Goal: Information Seeking & Learning: Check status

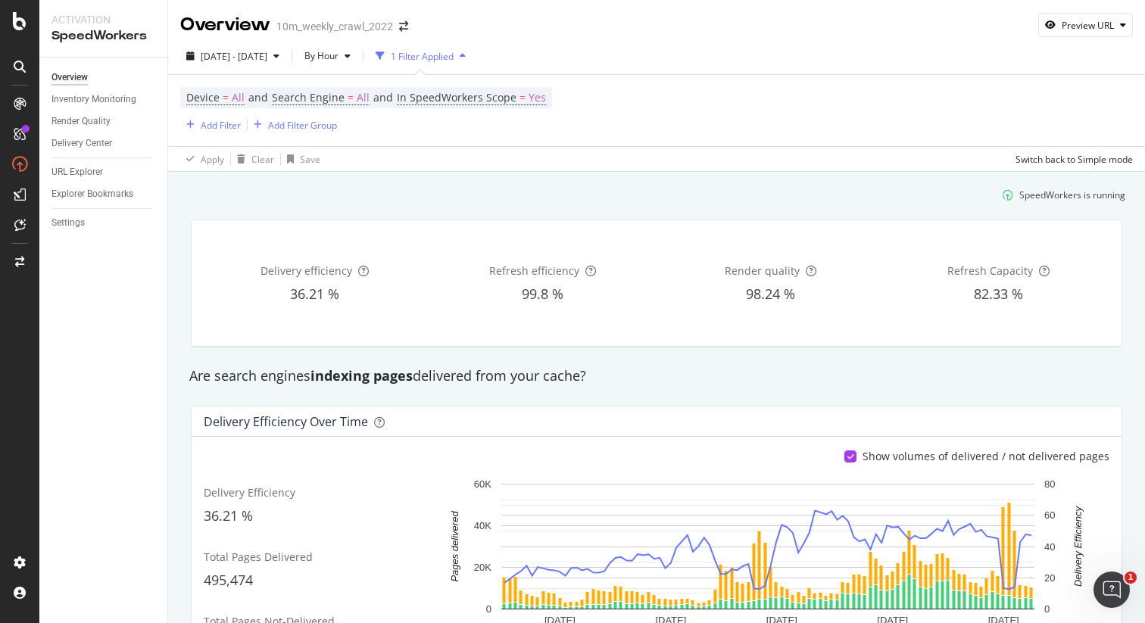
click at [925, 17] on div "Overview 10m_weekly_crawl_2022 Preview URL" at bounding box center [656, 19] width 977 height 38
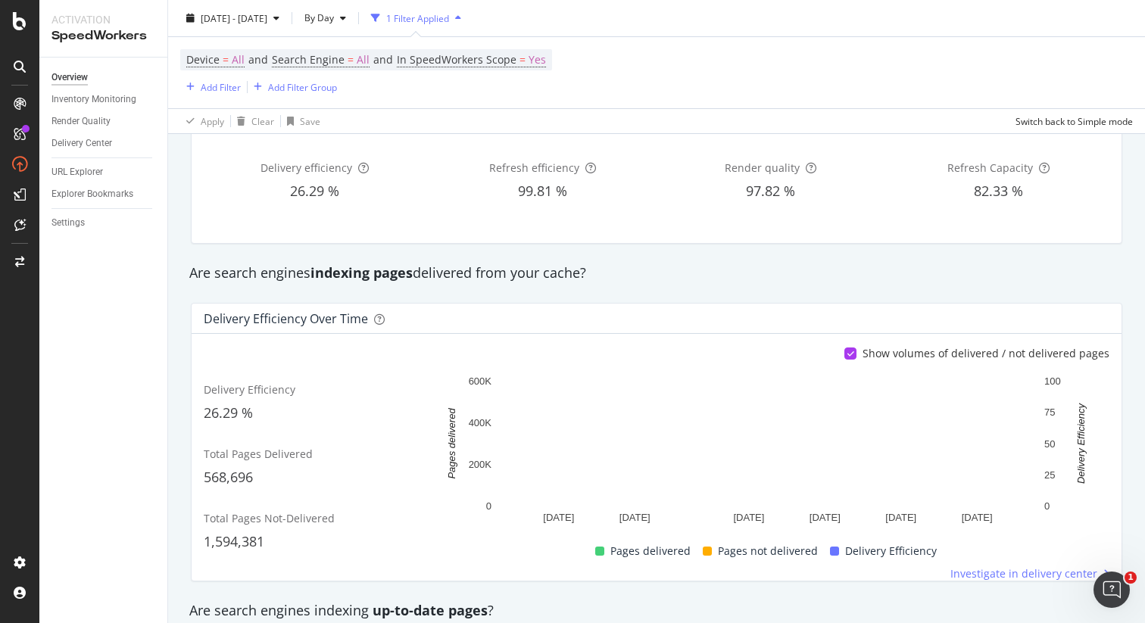
scroll to position [105, 0]
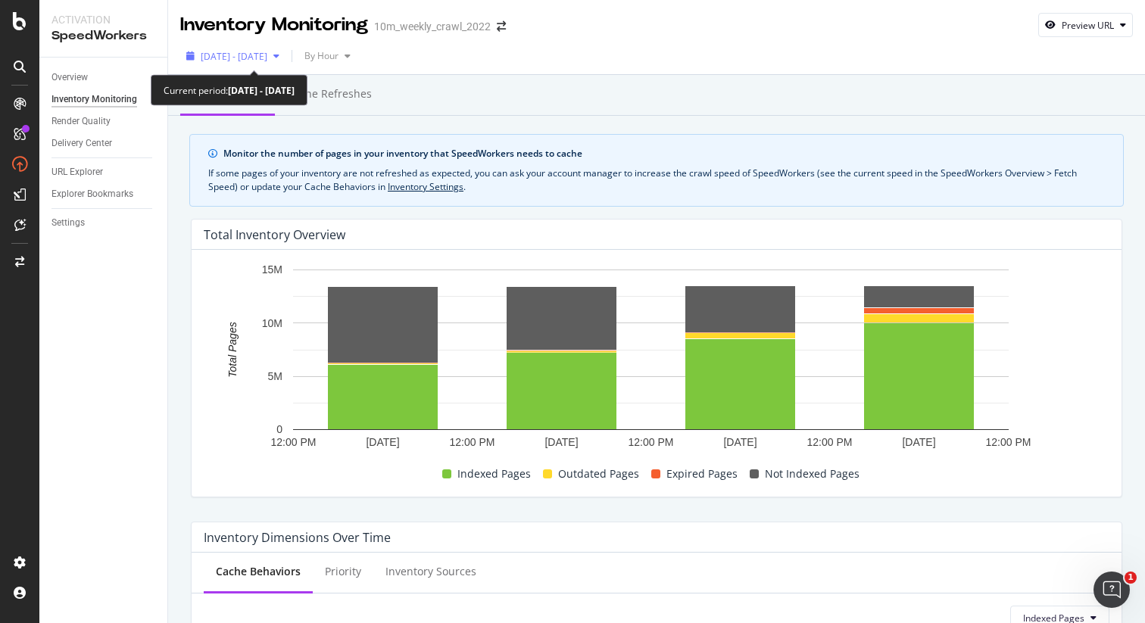
click at [260, 56] on span "2025 Sep. 12th - Sep. 15th" at bounding box center [234, 56] width 67 height 13
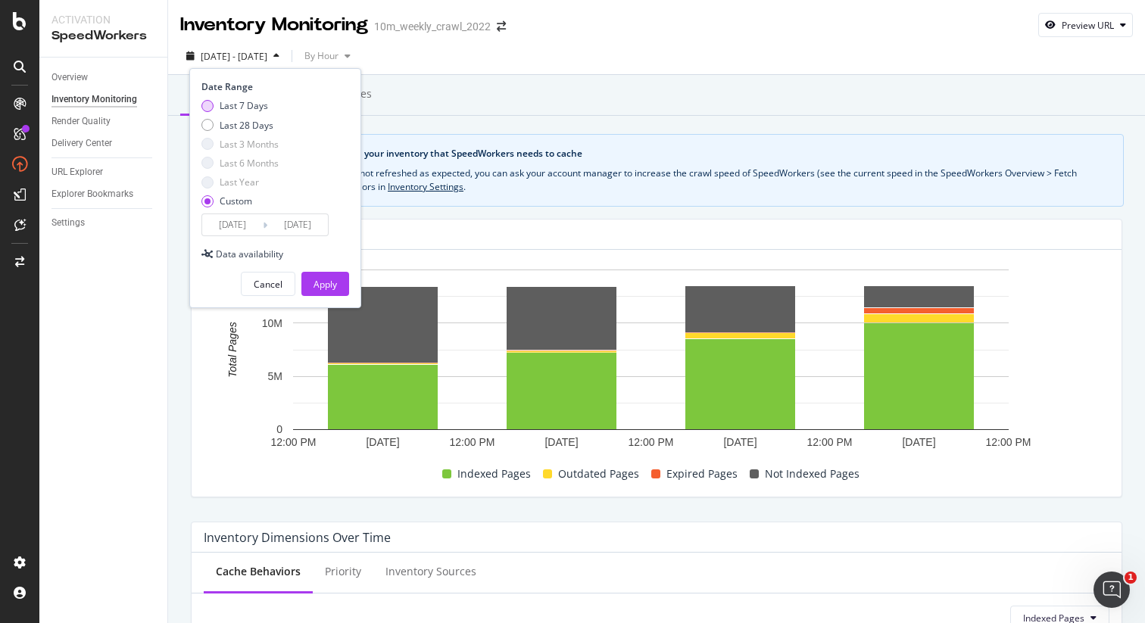
click at [207, 111] on div "Last 7 Days" at bounding box center [207, 106] width 12 height 12
type input "2025/09/10"
type input "2025/09/16"
click at [319, 283] on div "Apply" at bounding box center [325, 284] width 23 height 13
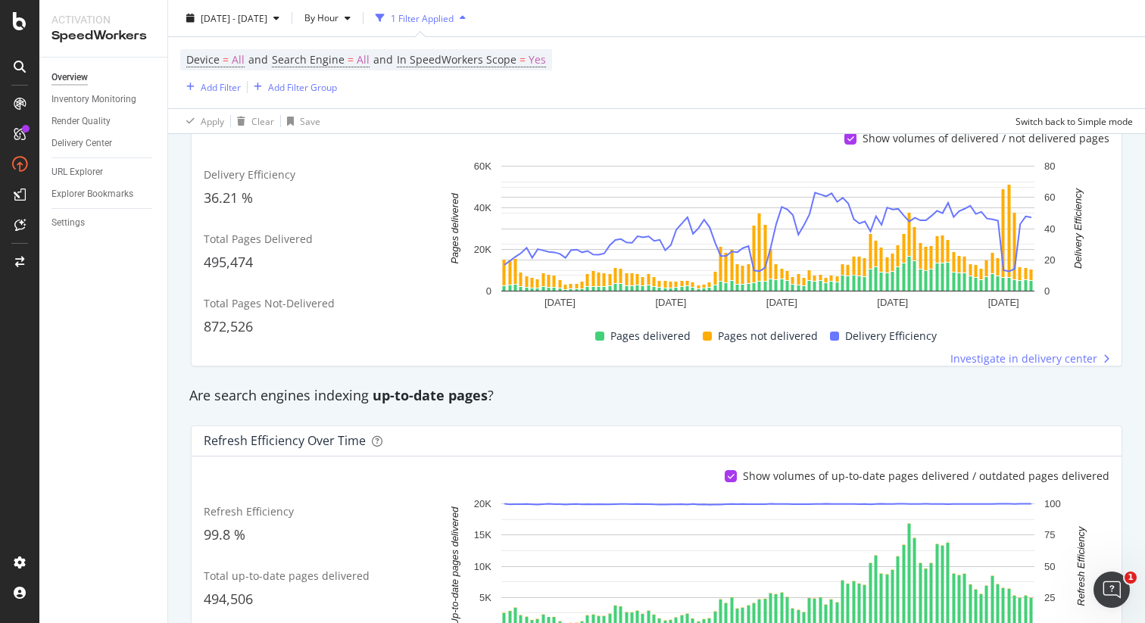
scroll to position [319, 0]
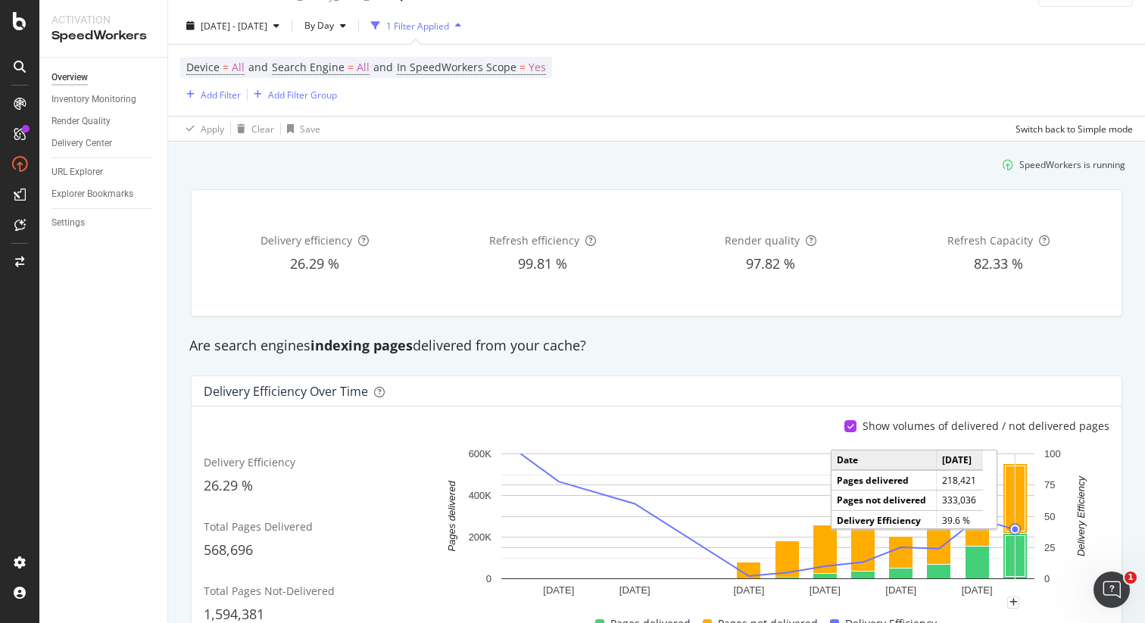
scroll to position [40, 0]
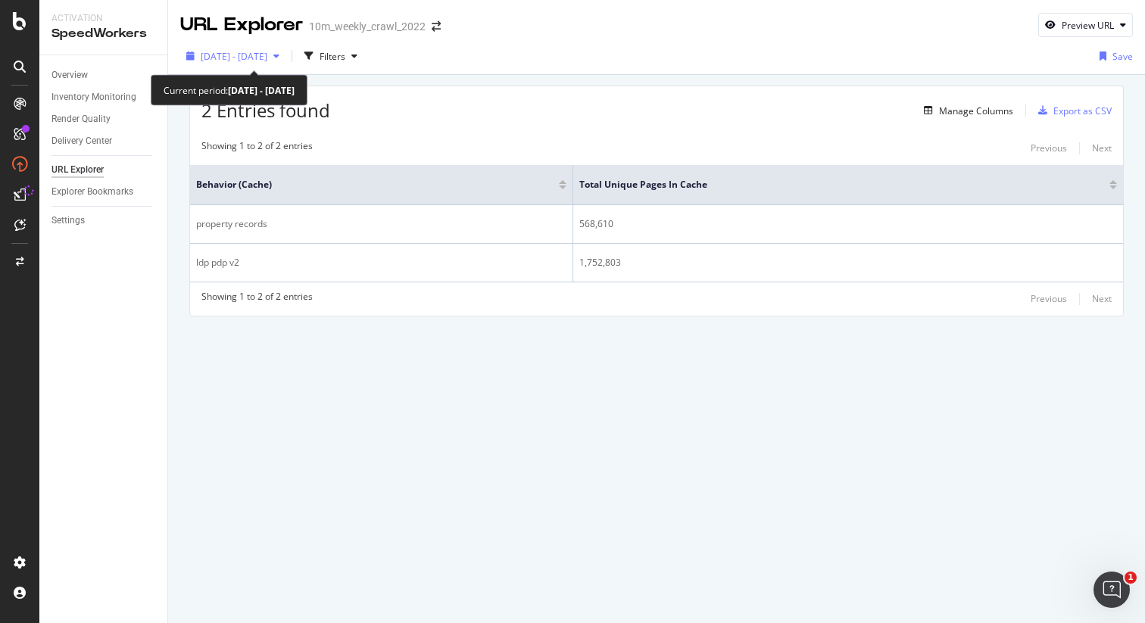
click at [261, 54] on span "[DATE] - [DATE]" at bounding box center [234, 56] width 67 height 13
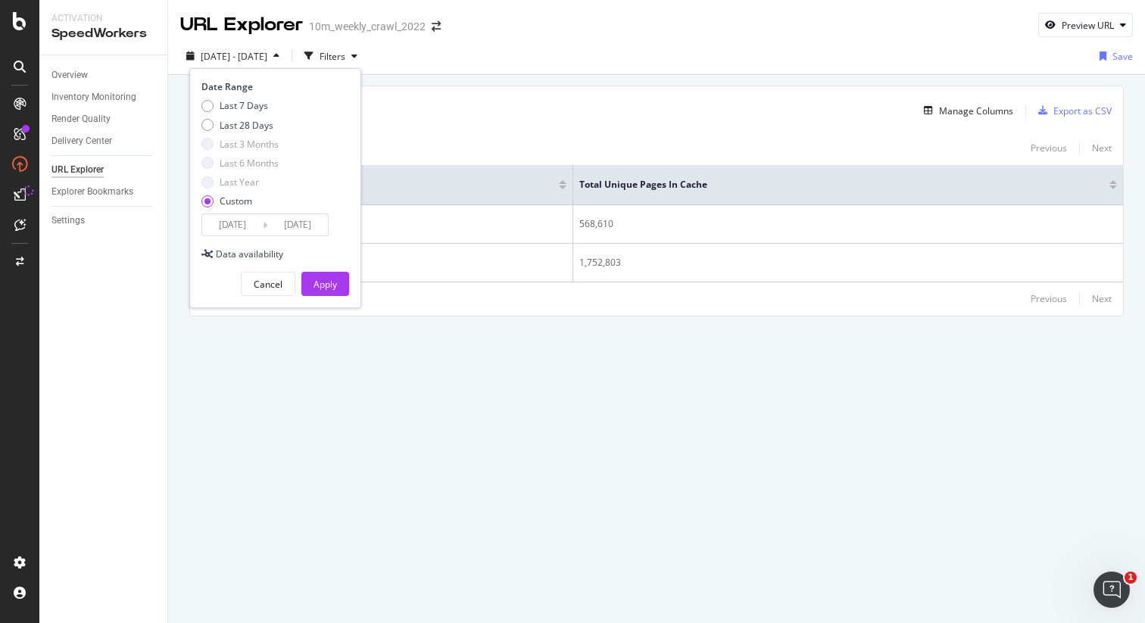
click at [229, 227] on input "[DATE]" at bounding box center [232, 224] width 61 height 21
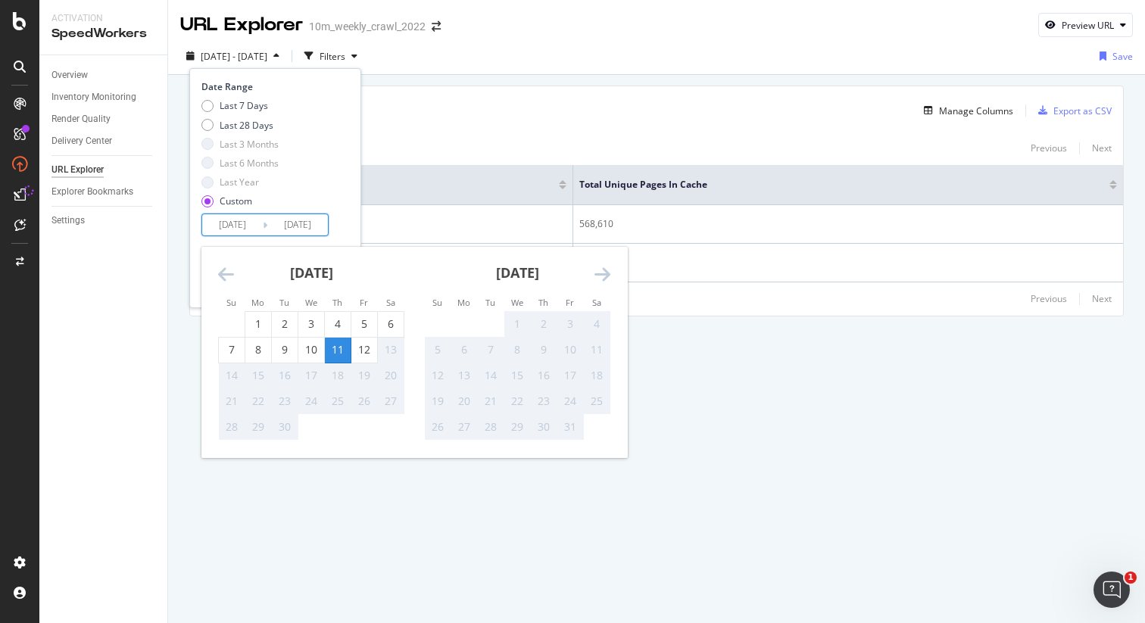
click at [458, 63] on div "2025 Sep. 11th - Sep. 11th Filters Date Range Last 7 Days Last 28 Days Last 3 M…" at bounding box center [656, 59] width 977 height 30
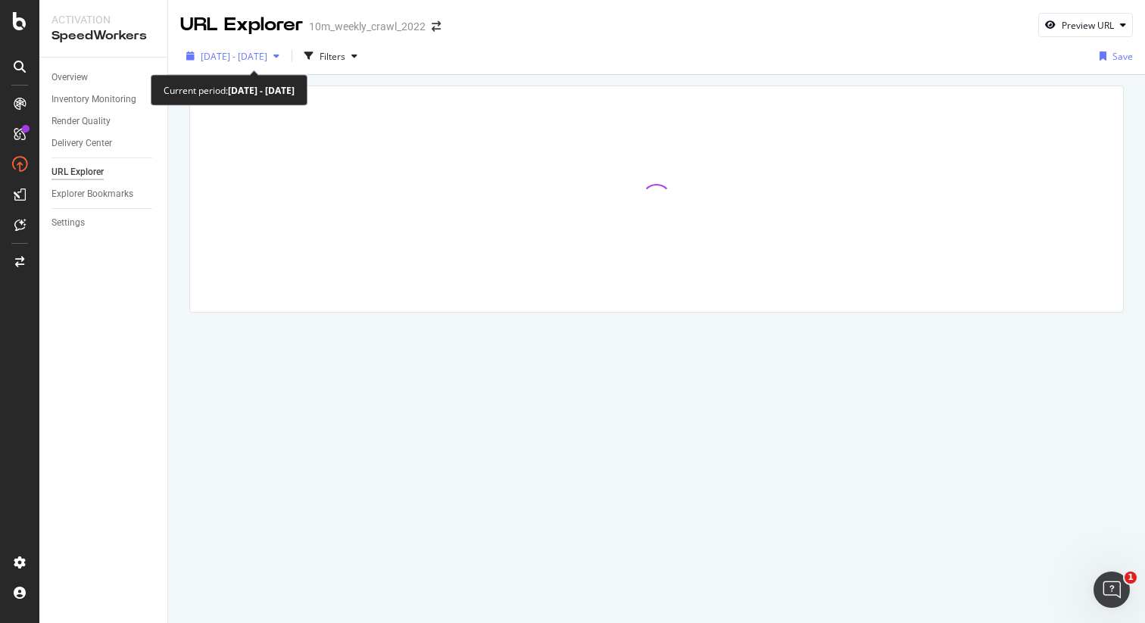
click at [267, 56] on span "[DATE] - [DATE]" at bounding box center [234, 56] width 67 height 13
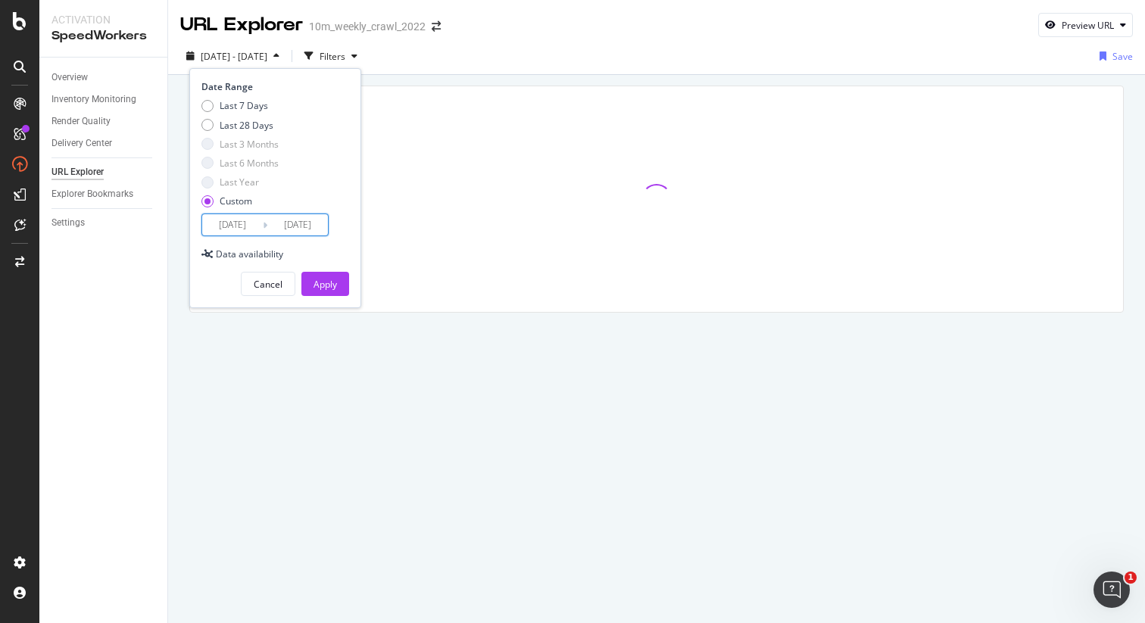
click at [250, 222] on input "[DATE]" at bounding box center [232, 224] width 61 height 21
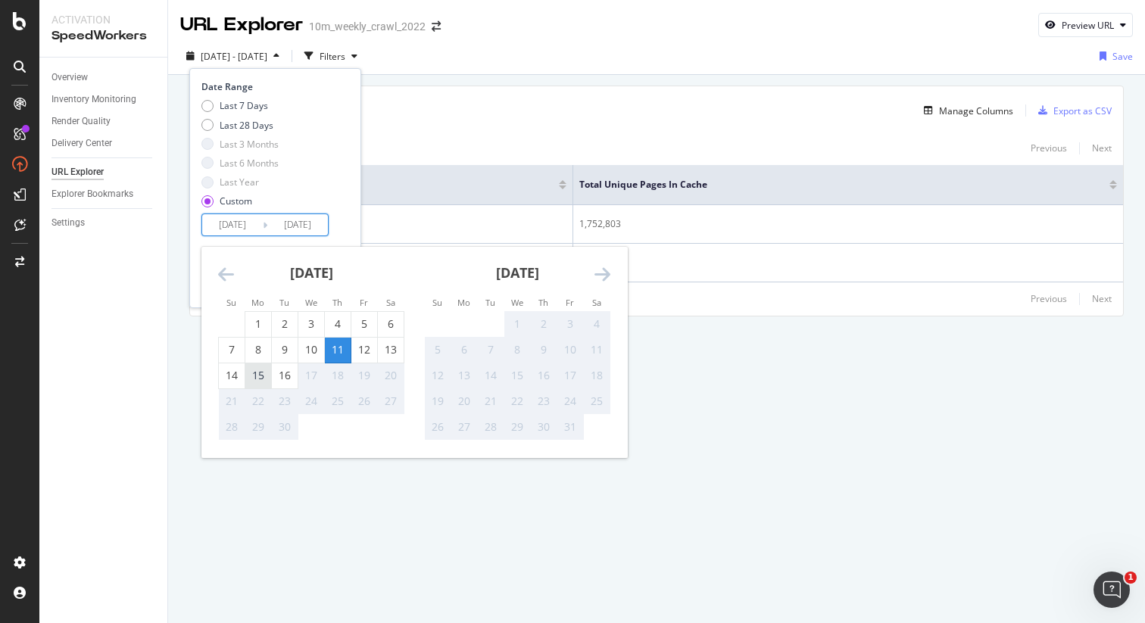
click at [260, 370] on div "15" at bounding box center [258, 375] width 26 height 15
type input "[DATE]"
click at [258, 370] on div "15" at bounding box center [258, 375] width 26 height 15
type input "[DATE]"
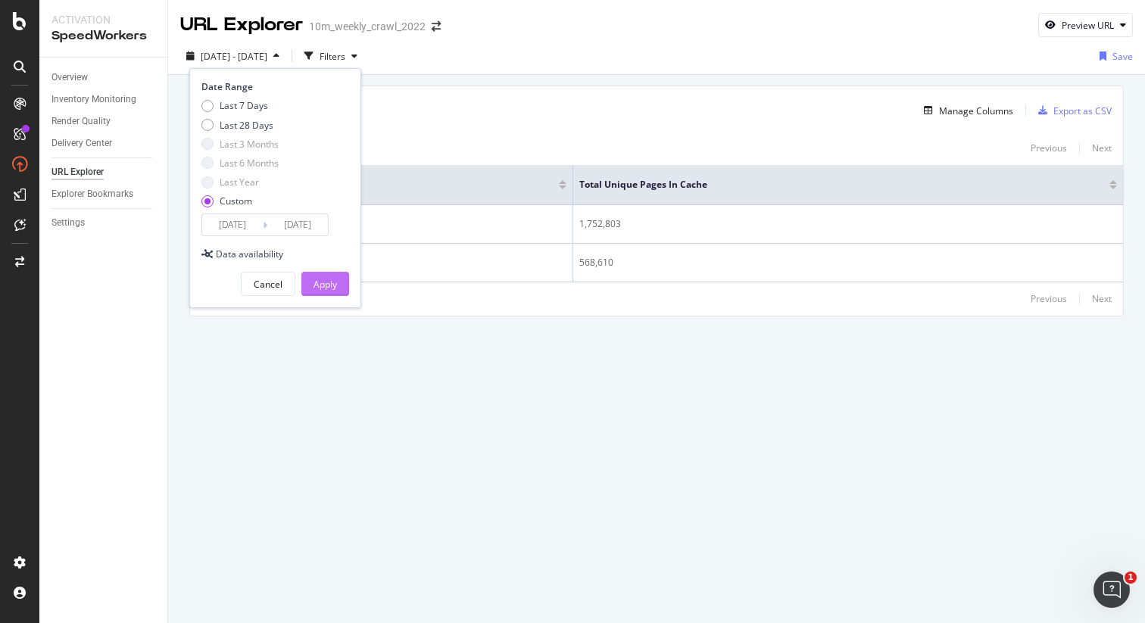
click at [329, 279] on div "Apply" at bounding box center [325, 284] width 23 height 13
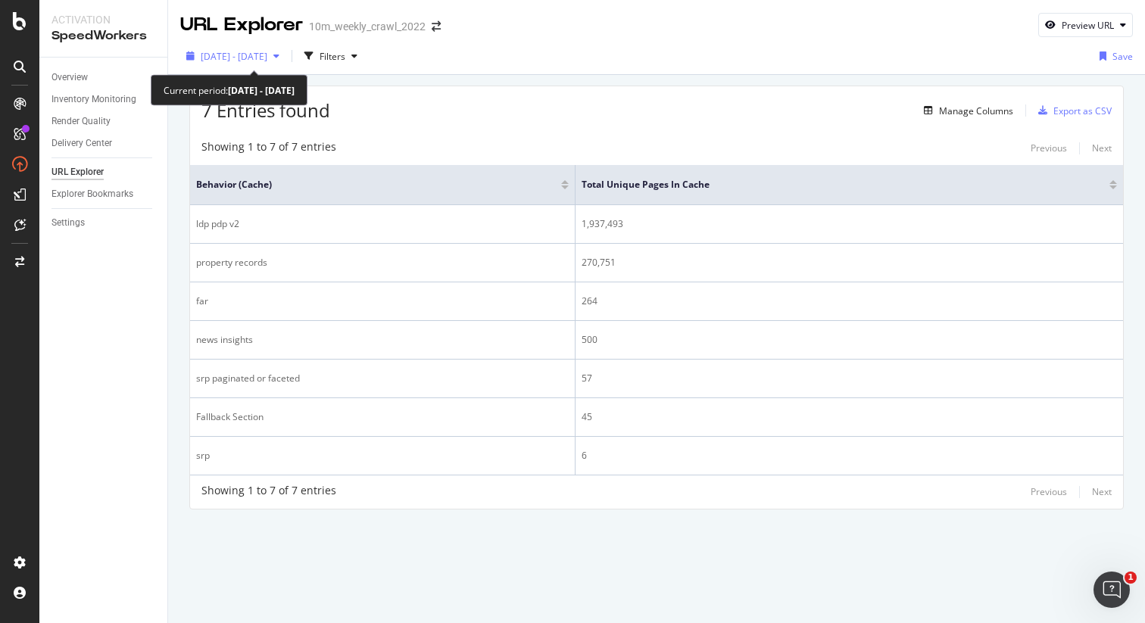
click at [248, 60] on span "2025 Sep. 15th - Sep. 15th" at bounding box center [234, 56] width 67 height 13
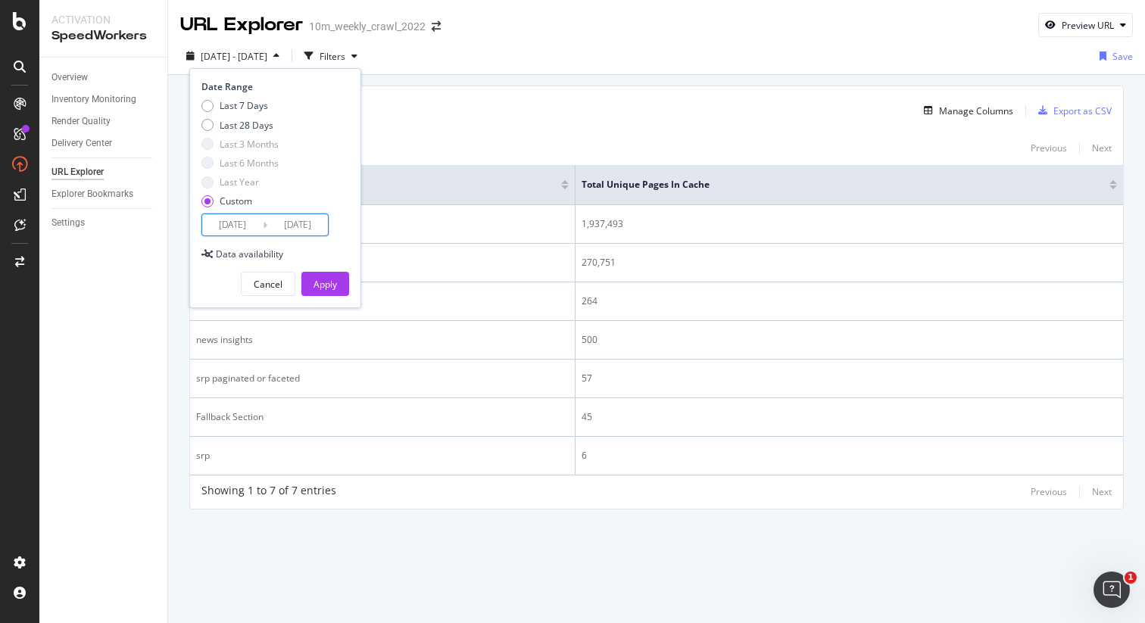
click at [237, 227] on input "2025/09/15" at bounding box center [232, 224] width 61 height 21
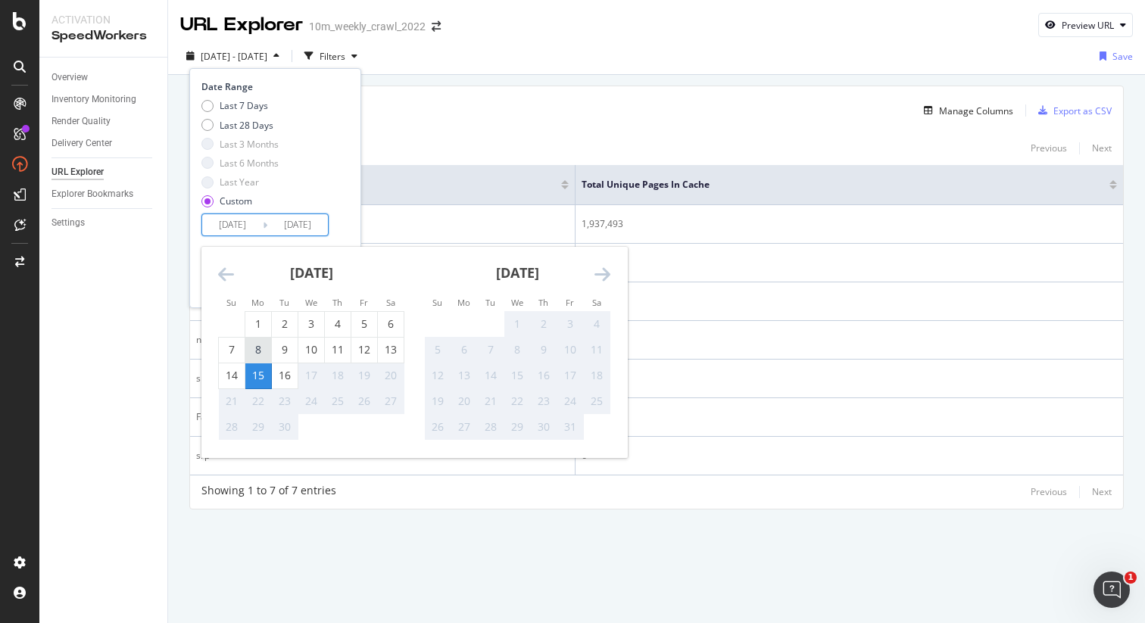
click at [258, 345] on div "8" at bounding box center [258, 349] width 26 height 15
type input "2025/09/08"
click at [255, 367] on div "15" at bounding box center [258, 375] width 26 height 25
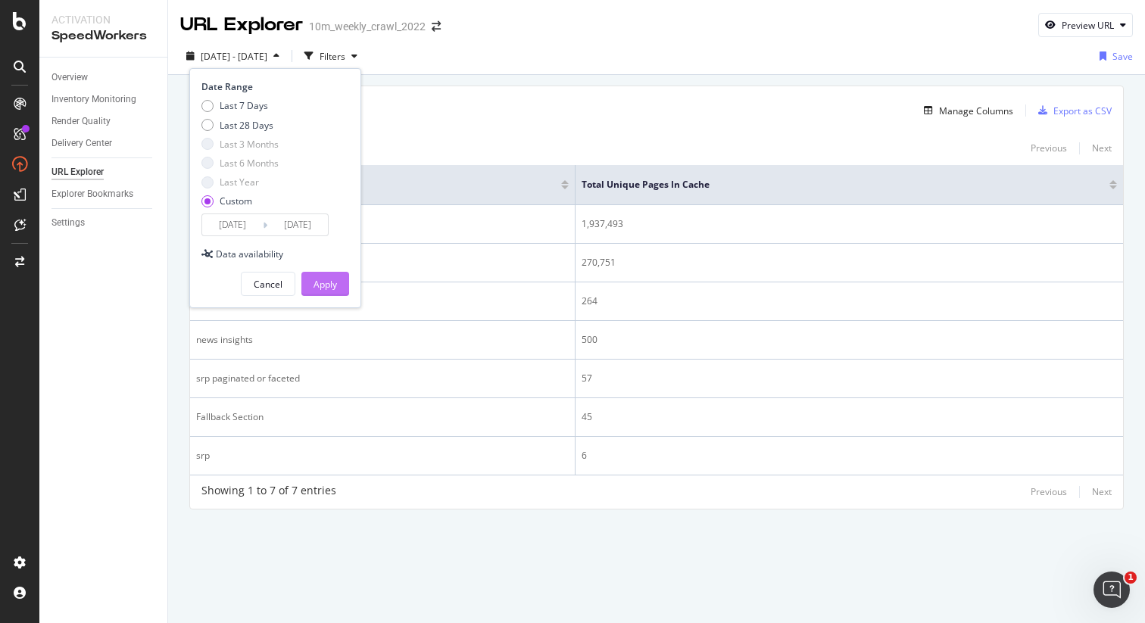
click at [317, 285] on div "Apply" at bounding box center [325, 284] width 23 height 13
